Goal: Transaction & Acquisition: Purchase product/service

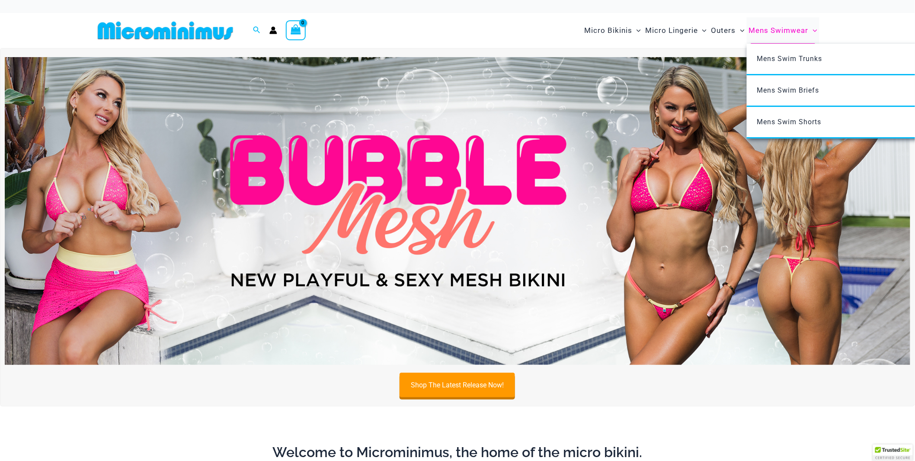
click at [787, 32] on span "Mens Swimwear" at bounding box center [779, 30] width 60 height 22
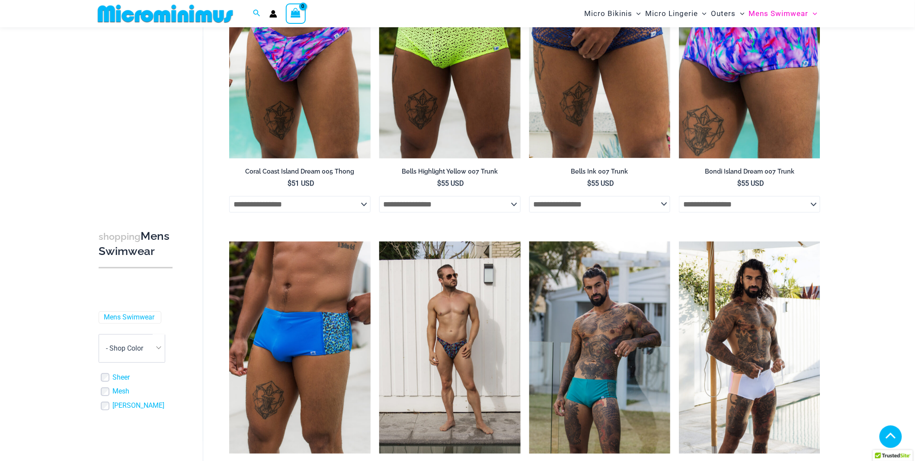
scroll to position [1395, 0]
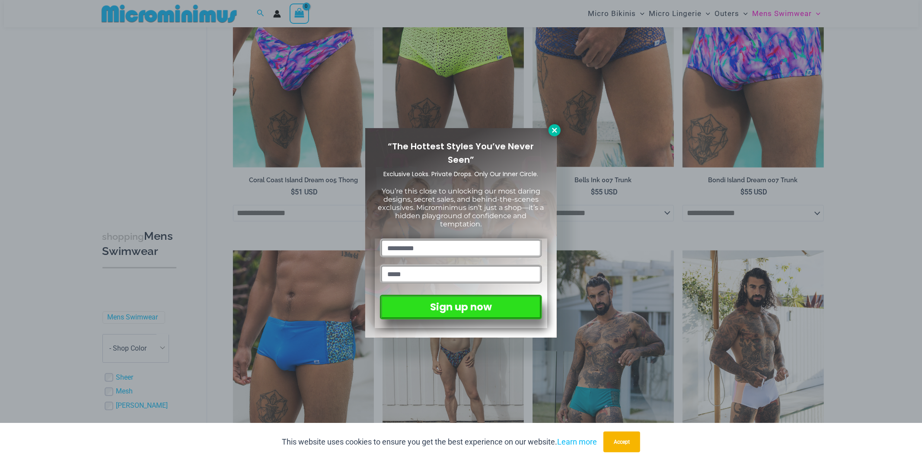
click at [551, 130] on icon at bounding box center [555, 130] width 8 height 8
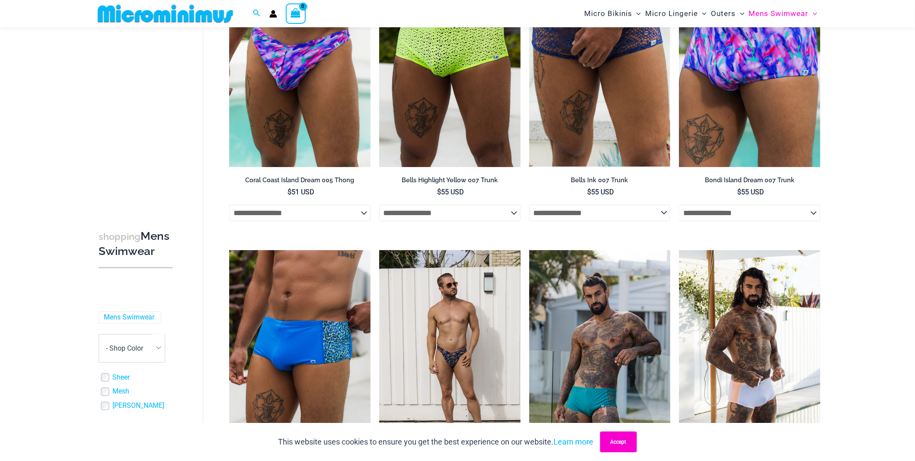
click at [628, 442] on button "Accept" at bounding box center [618, 441] width 37 height 21
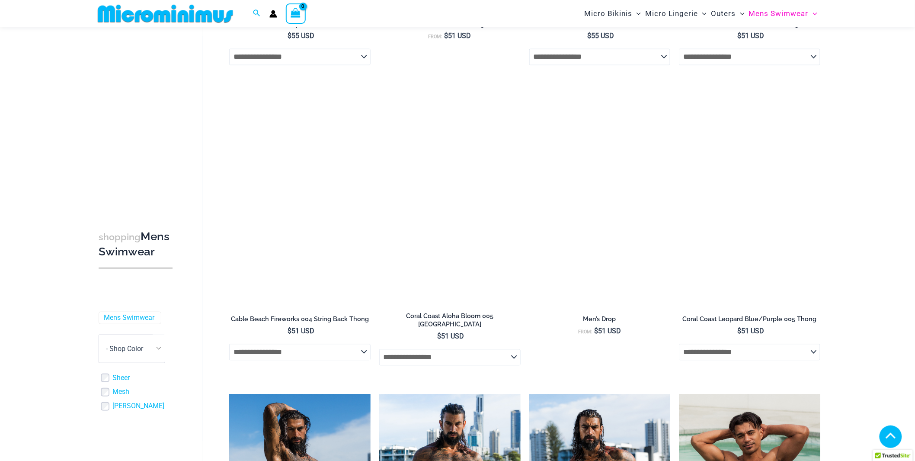
scroll to position [563, 0]
